Goal: Transaction & Acquisition: Purchase product/service

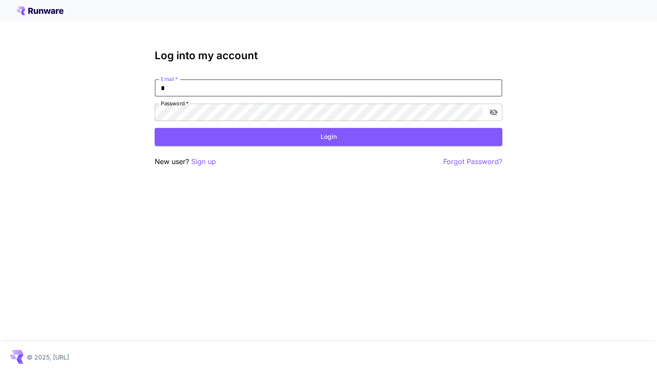
click at [211, 88] on input "*" at bounding box center [329, 87] width 348 height 17
type input "**********"
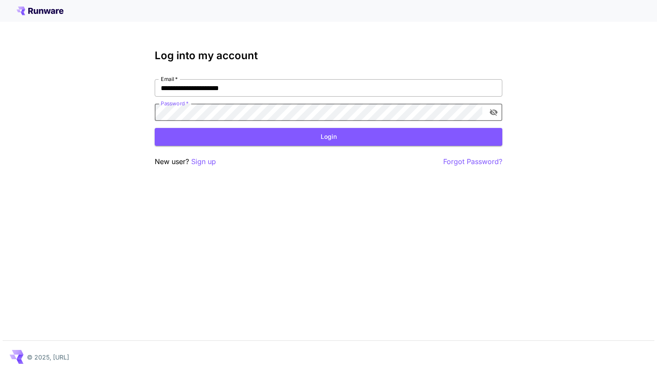
click button "Login" at bounding box center [329, 137] width 348 height 18
click at [312, 220] on div "**********" at bounding box center [328, 186] width 657 height 373
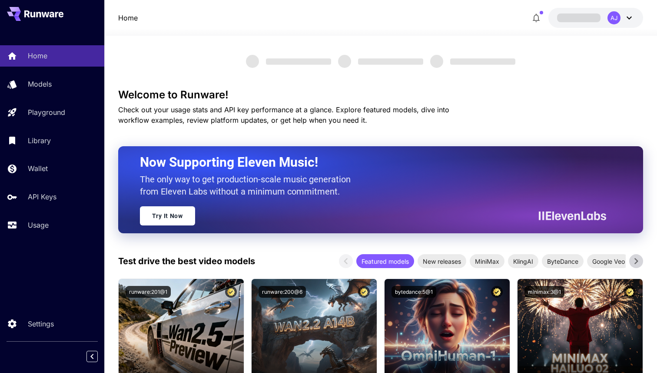
click at [631, 17] on icon at bounding box center [629, 18] width 5 height 3
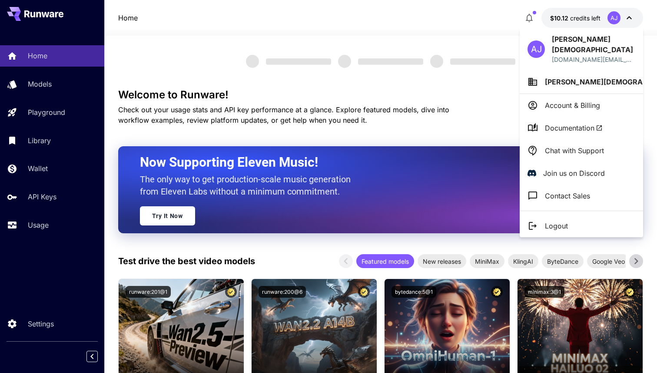
click at [631, 17] on div at bounding box center [328, 186] width 657 height 373
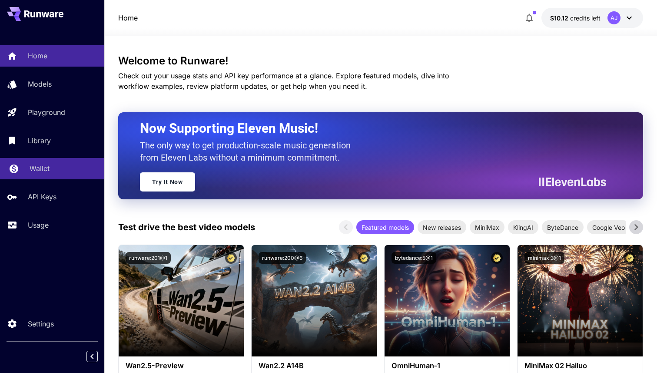
click at [42, 164] on p "Wallet" at bounding box center [40, 168] width 20 height 10
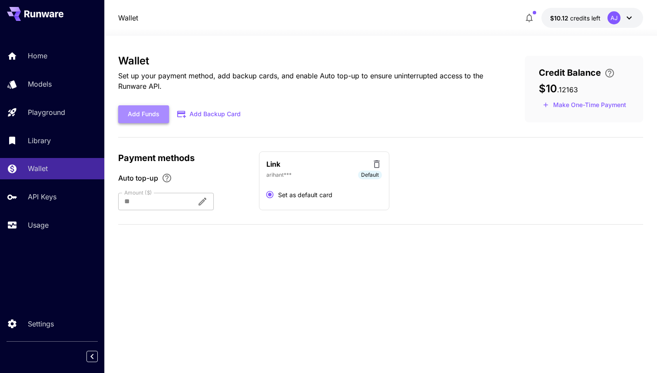
click at [158, 116] on button "Add Funds" at bounding box center [143, 114] width 51 height 18
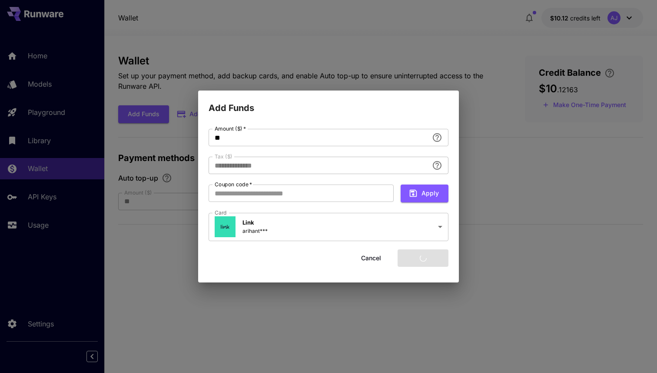
type input "****"
click at [417, 257] on button "Add funds" at bounding box center [423, 258] width 51 height 18
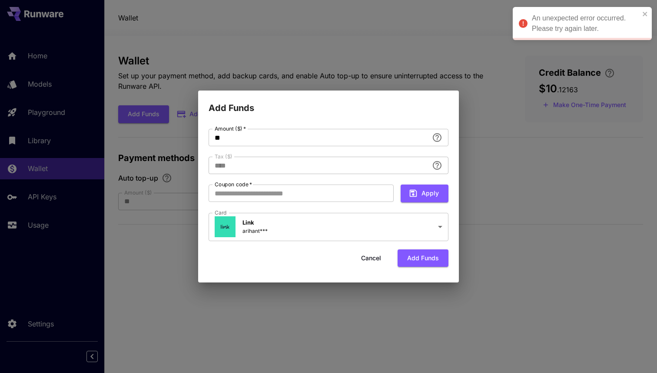
click at [387, 65] on div "**********" at bounding box center [328, 186] width 657 height 373
click at [369, 259] on button "Cancel" at bounding box center [371, 258] width 39 height 18
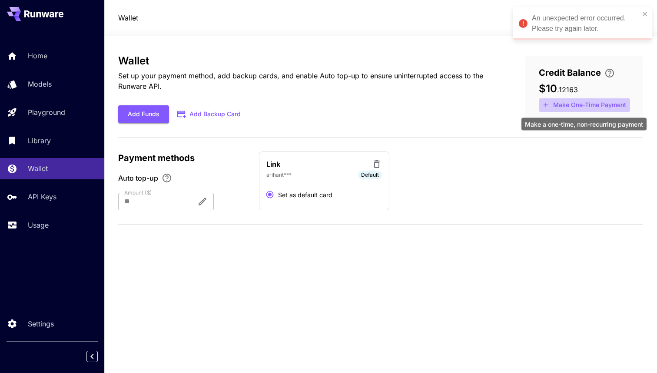
click at [580, 106] on button "Make One-Time Payment" at bounding box center [584, 104] width 91 height 13
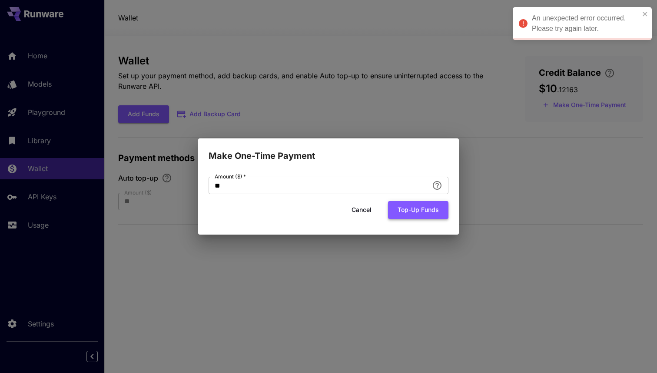
click at [413, 207] on button "Top-up funds" at bounding box center [418, 210] width 60 height 18
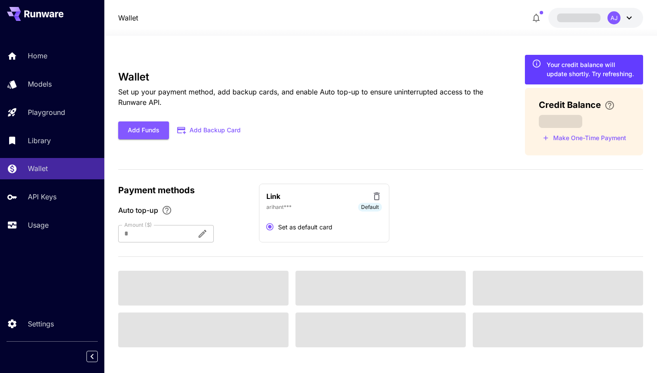
type input "**"
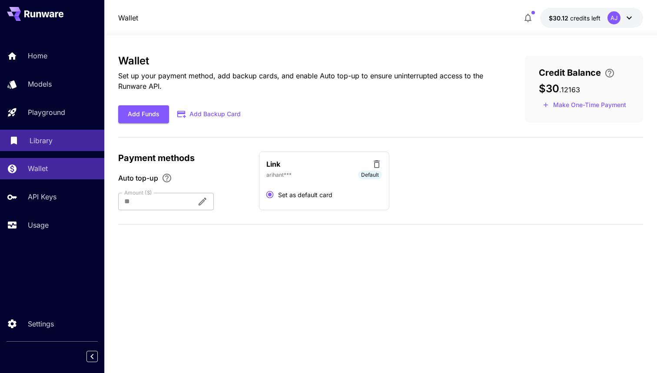
click at [71, 148] on link "Library" at bounding box center [52, 140] width 104 height 21
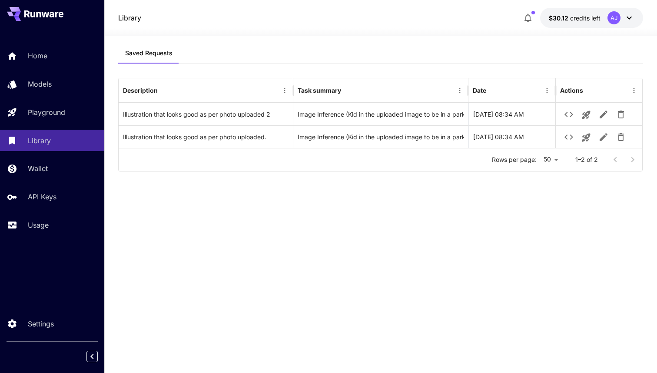
click at [89, 209] on div "Home Models Playground Library Wallet API Keys Usage" at bounding box center [52, 140] width 104 height 190
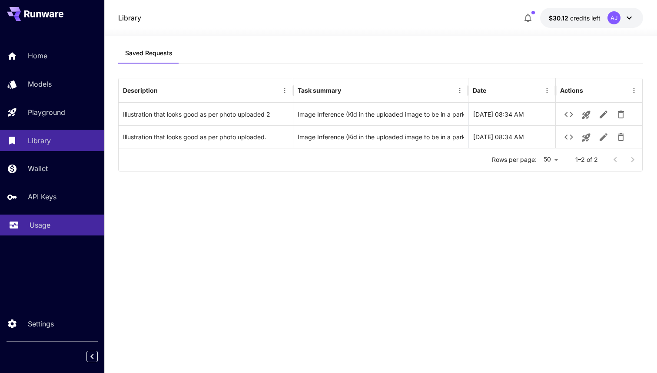
click at [82, 224] on div "Usage" at bounding box center [64, 225] width 68 height 10
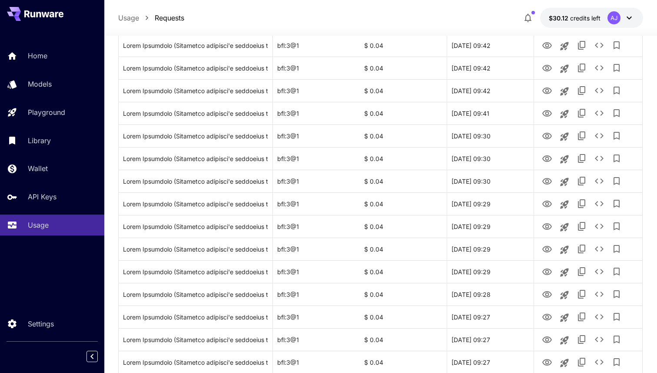
scroll to position [978, 0]
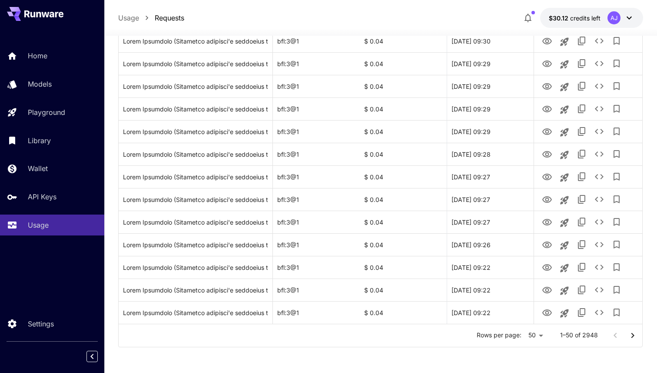
click at [544, 352] on li "100" at bounding box center [536, 355] width 26 height 16
type input "***"
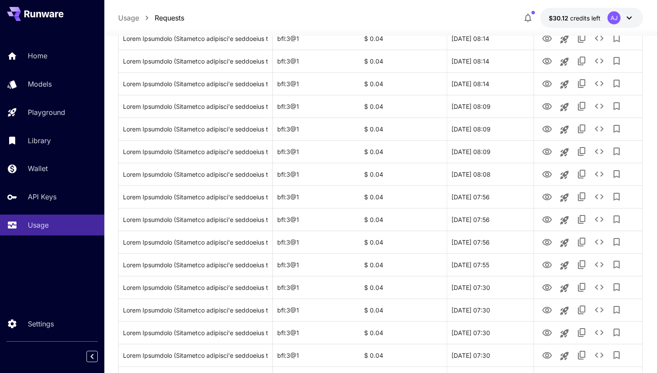
scroll to position [2108, 0]
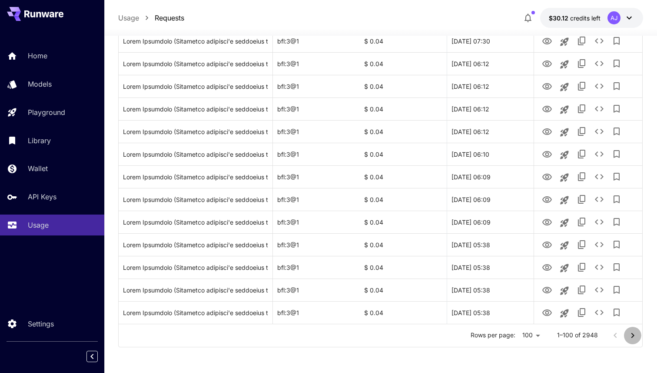
click at [635, 330] on icon "Go to next page" at bounding box center [633, 335] width 10 height 10
click at [630, 335] on div at bounding box center [328, 186] width 657 height 373
click at [633, 334] on icon "Go to next page" at bounding box center [633, 335] width 10 height 10
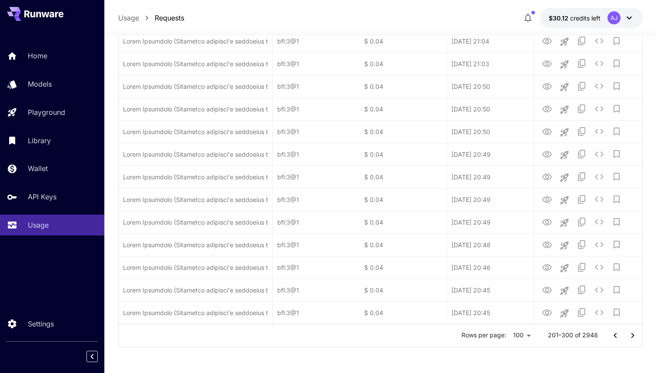
click at [633, 334] on icon "Go to next page" at bounding box center [633, 335] width 10 height 10
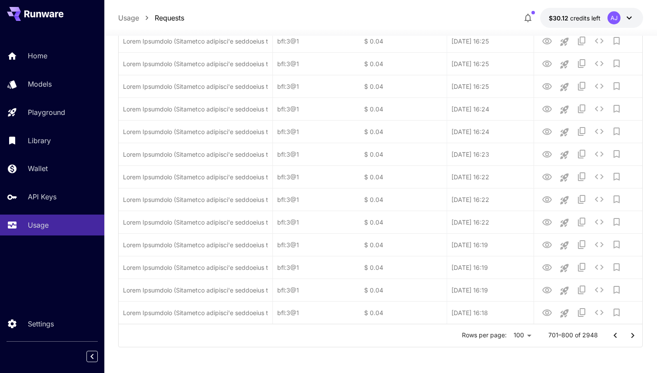
click at [633, 334] on icon "Go to next page" at bounding box center [633, 335] width 10 height 10
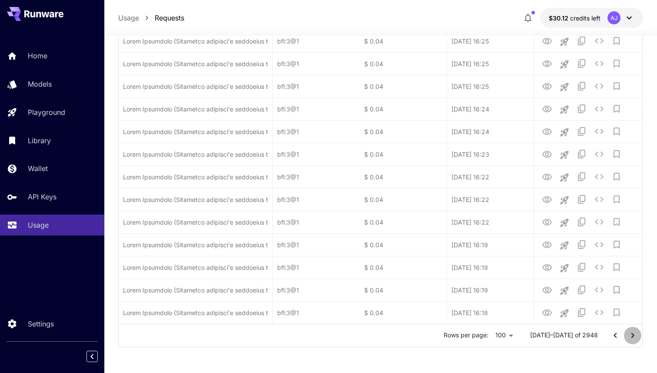
click at [633, 334] on icon "Go to next page" at bounding box center [633, 335] width 10 height 10
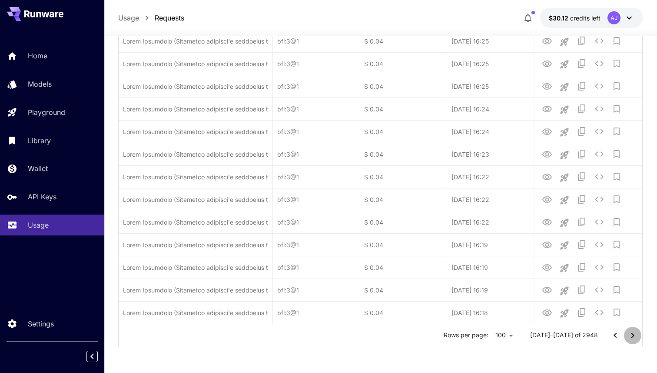
click at [633, 334] on icon "Go to next page" at bounding box center [633, 335] width 10 height 10
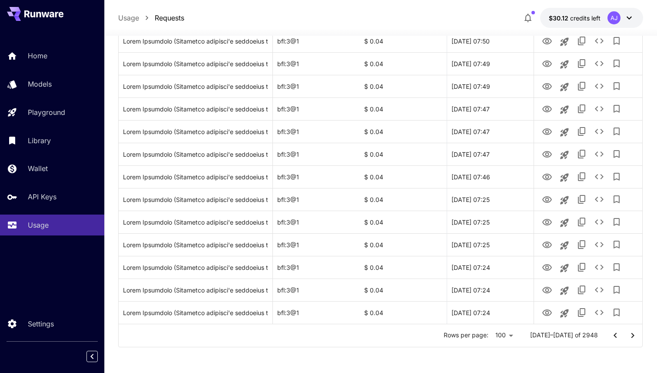
click at [630, 337] on icon "Go to next page" at bounding box center [633, 335] width 10 height 10
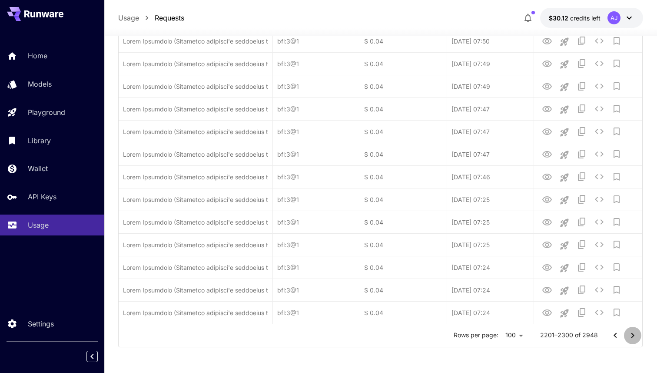
click at [630, 337] on icon "Go to next page" at bounding box center [633, 335] width 10 height 10
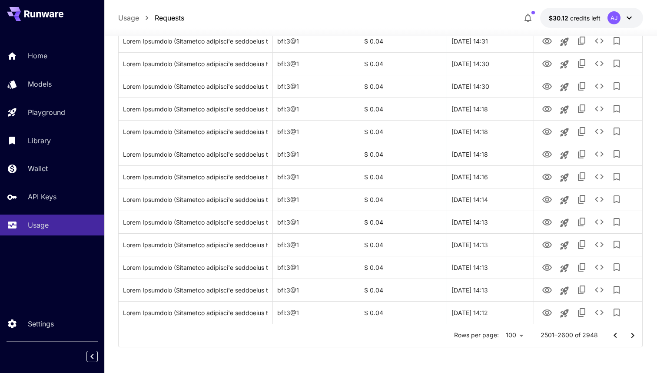
click at [631, 333] on icon "Go to next page" at bounding box center [633, 335] width 10 height 10
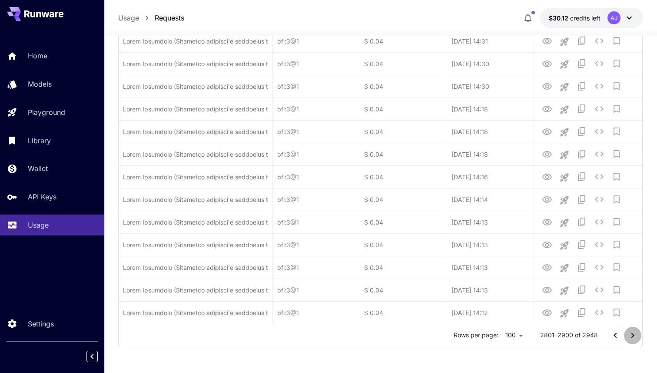
click at [631, 333] on icon "Go to next page" at bounding box center [633, 335] width 10 height 10
click at [631, 333] on div at bounding box center [624, 335] width 35 height 17
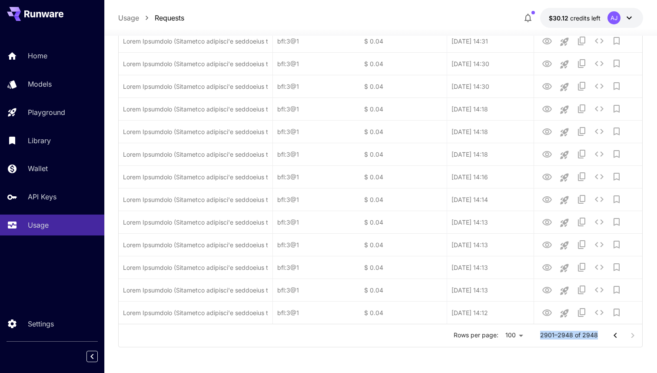
click at [631, 333] on div at bounding box center [624, 335] width 35 height 17
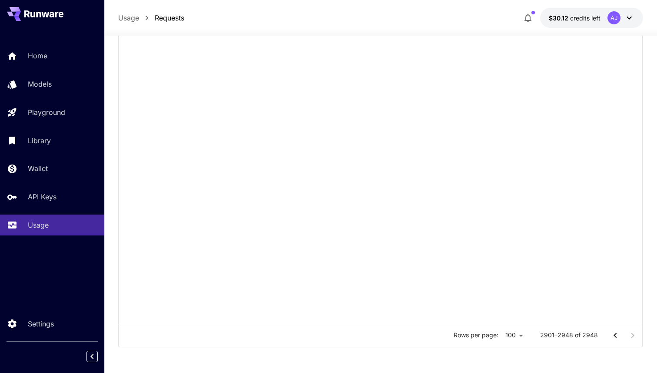
scroll to position [933, 0]
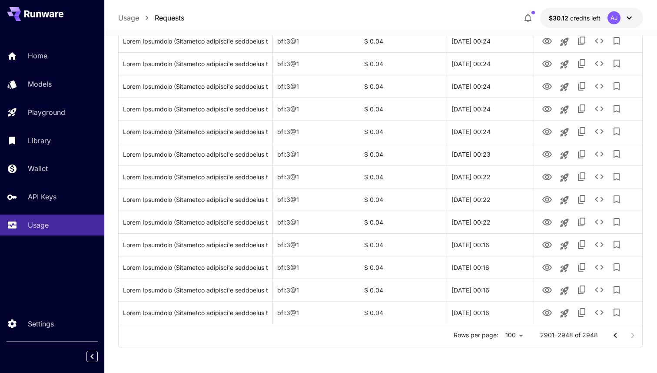
click at [635, 338] on div at bounding box center [624, 335] width 35 height 17
click at [633, 331] on div at bounding box center [624, 335] width 35 height 17
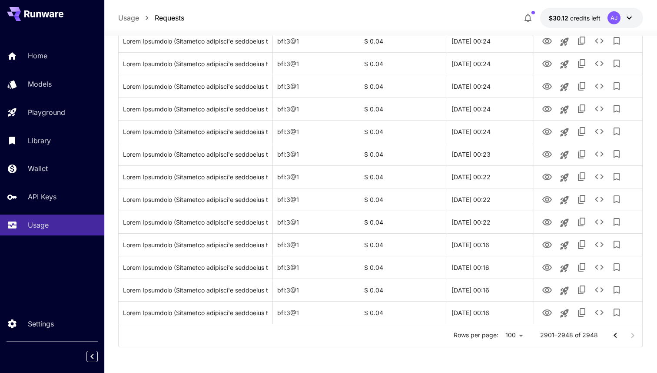
click at [633, 331] on div at bounding box center [624, 335] width 35 height 17
click at [593, 361] on div at bounding box center [328, 186] width 657 height 373
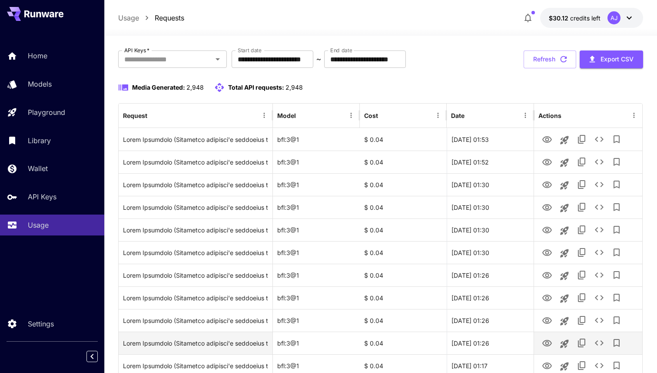
scroll to position [0, 0]
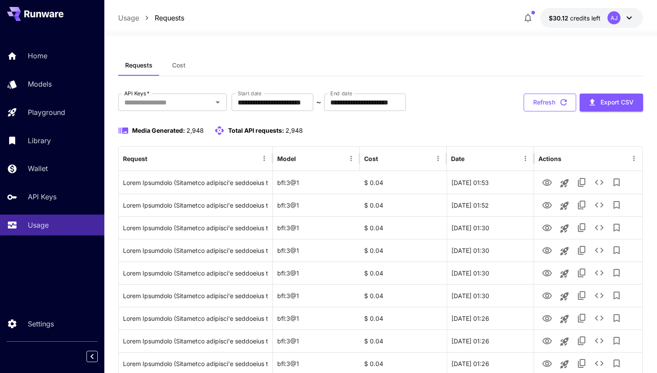
click at [546, 109] on button "Refresh" at bounding box center [550, 102] width 53 height 18
